Goal: Task Accomplishment & Management: Use online tool/utility

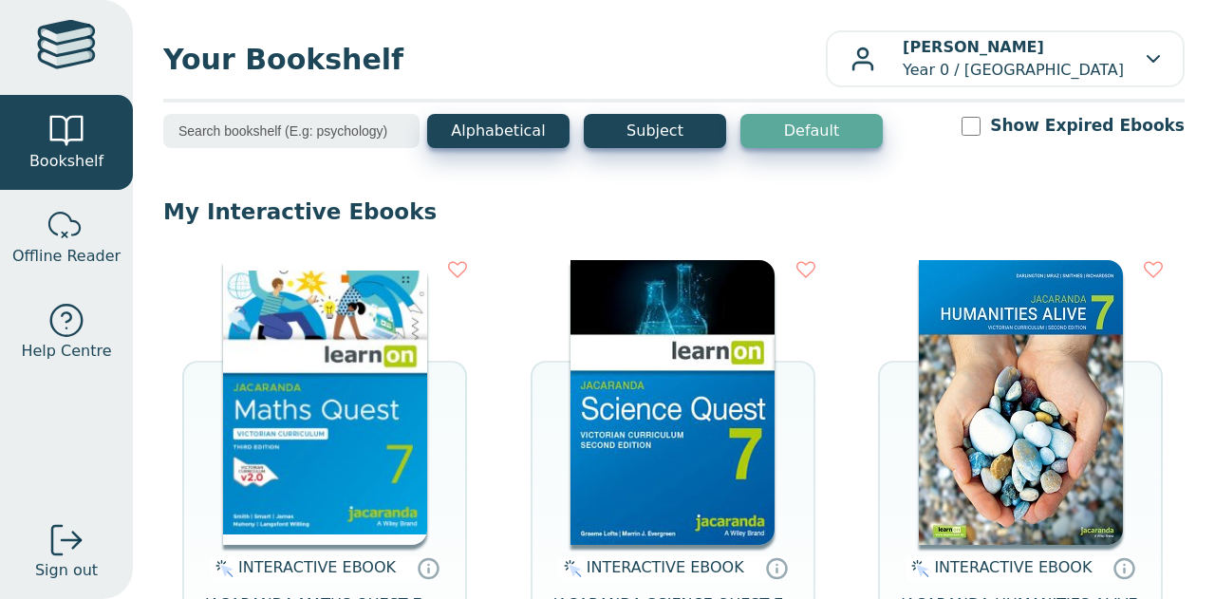
click at [334, 403] on img at bounding box center [325, 402] width 204 height 285
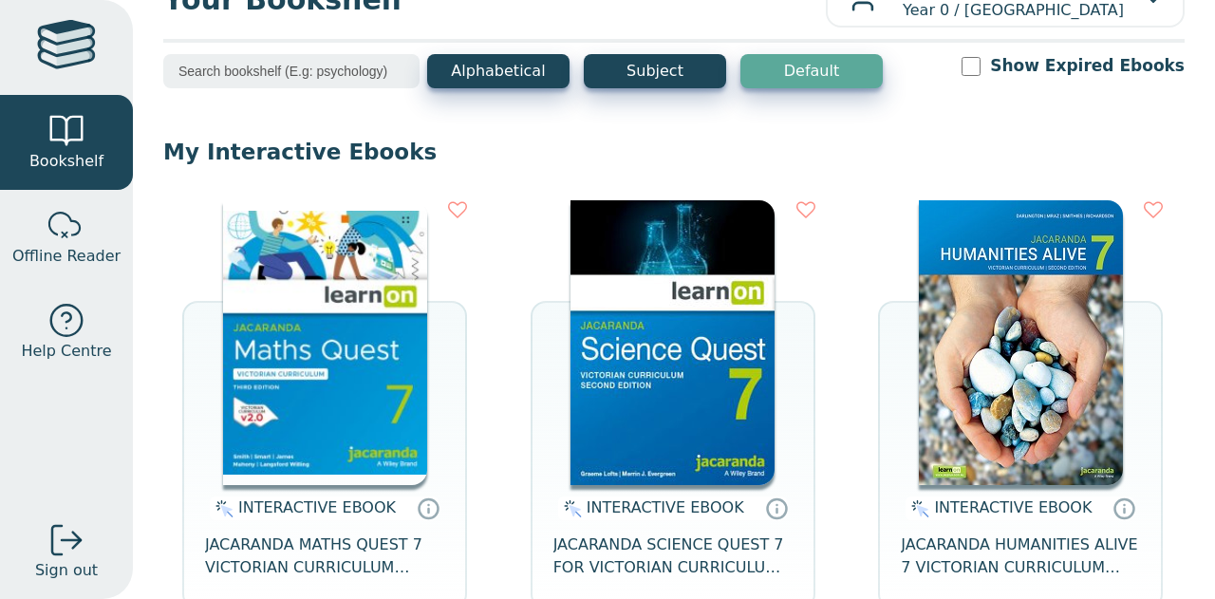
scroll to position [61, 0]
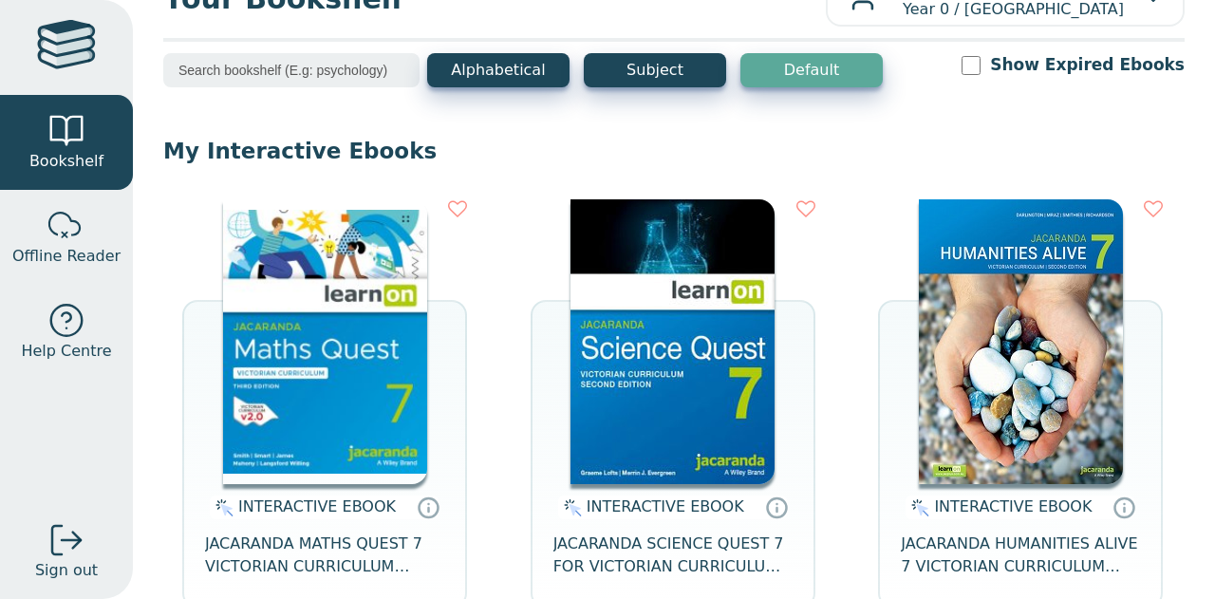
click at [330, 308] on img at bounding box center [325, 341] width 204 height 285
